Goal: Information Seeking & Learning: Understand process/instructions

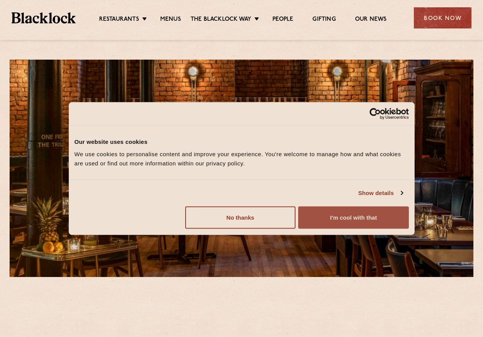
click at [333, 213] on button "I'm cool with that" at bounding box center [353, 217] width 110 height 22
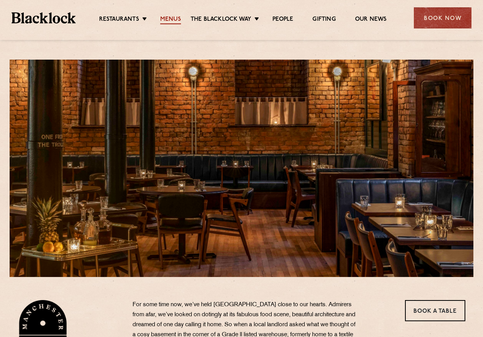
click at [173, 20] on link "Menus" at bounding box center [170, 20] width 21 height 8
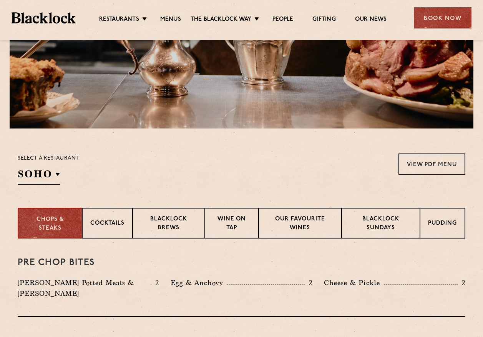
scroll to position [154, 0]
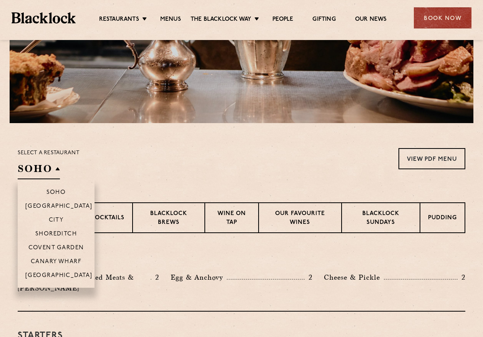
click at [57, 171] on h2 "SOHO" at bounding box center [39, 170] width 42 height 17
click at [57, 271] on li "[GEOGRAPHIC_DATA]" at bounding box center [56, 278] width 77 height 20
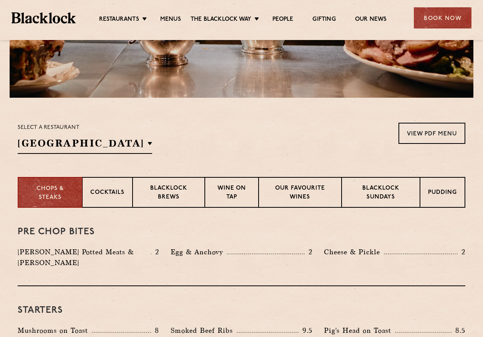
scroll to position [192, 0]
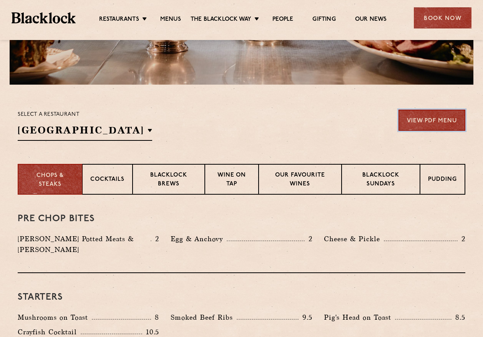
click at [425, 124] on link "View PDF Menu" at bounding box center [431, 120] width 67 height 21
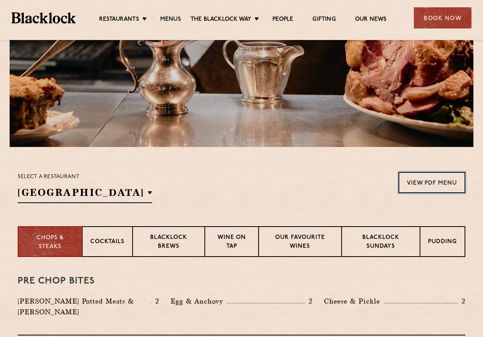
scroll to position [0, 0]
